Goal: Information Seeking & Learning: Learn about a topic

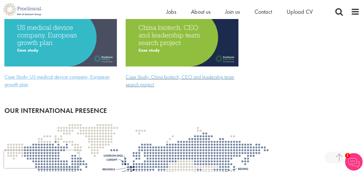
scroll to position [1054, 0]
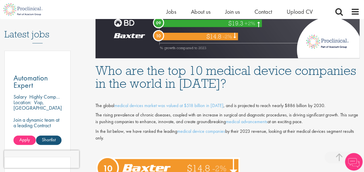
scroll to position [150, 0]
